Goal: Transaction & Acquisition: Purchase product/service

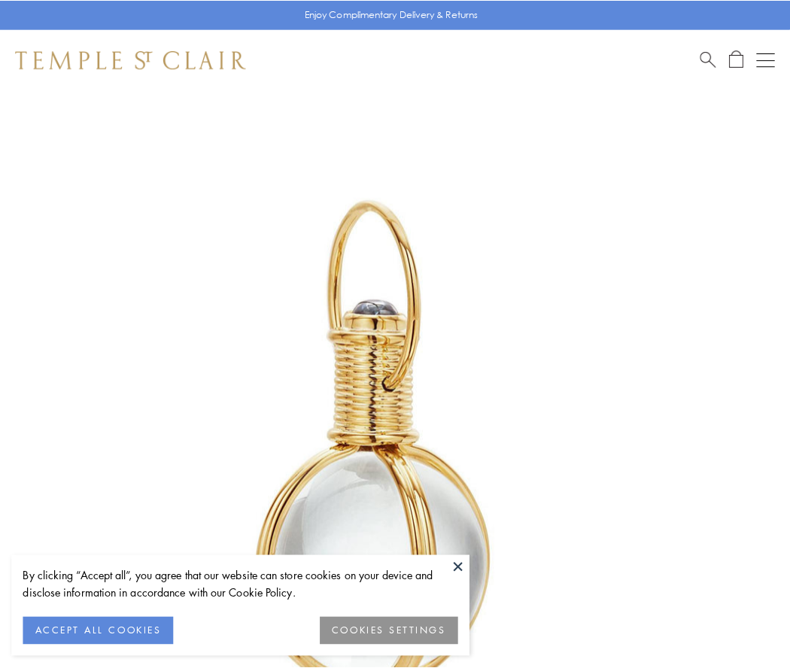
scroll to position [393, 0]
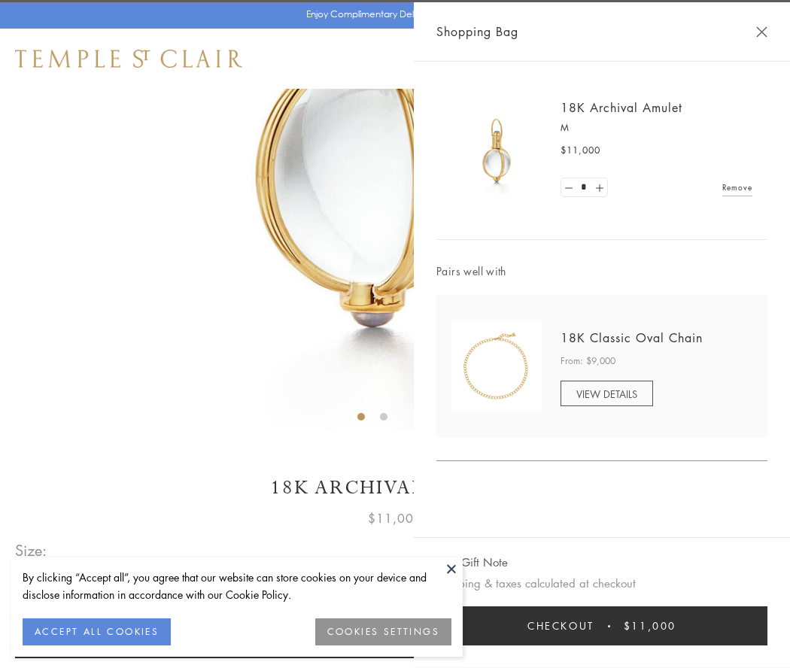
click at [602, 626] on button "Checkout $11,000" at bounding box center [601, 625] width 331 height 39
